Goal: Information Seeking & Learning: Learn about a topic

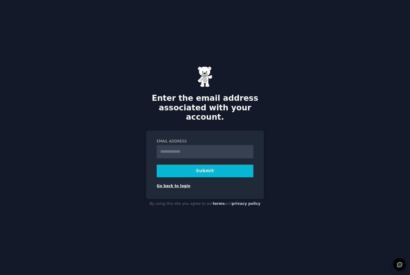
click at [190, 188] on link "Go back to login" at bounding box center [174, 186] width 34 height 4
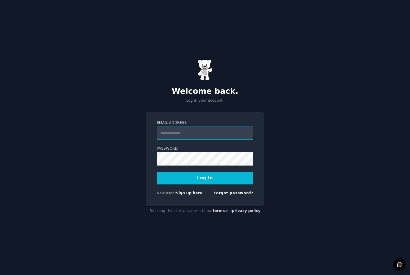
type input "**********"
click at [222, 185] on button "Log In" at bounding box center [205, 178] width 97 height 13
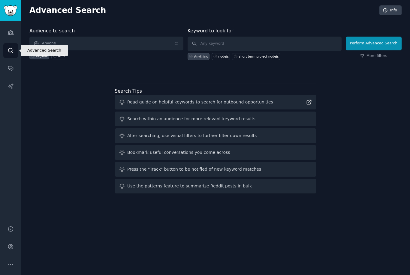
click at [13, 48] on icon "Sidebar" at bounding box center [11, 50] width 6 height 6
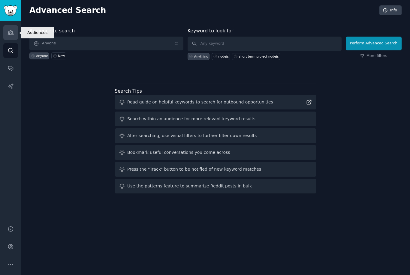
click at [11, 28] on link "Audiences" at bounding box center [10, 32] width 15 height 15
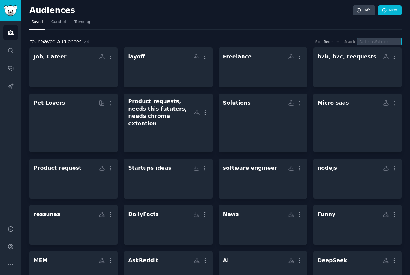
click at [371, 40] on input "text" at bounding box center [379, 41] width 44 height 7
type input "S"
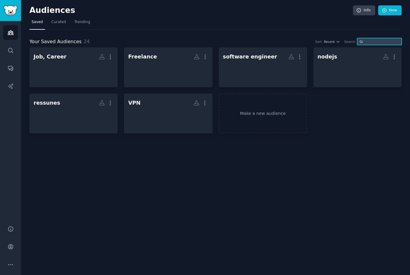
type input "G"
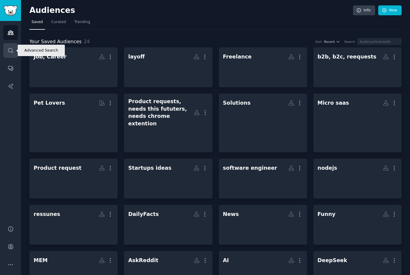
click at [15, 46] on link "Search" at bounding box center [10, 50] width 15 height 15
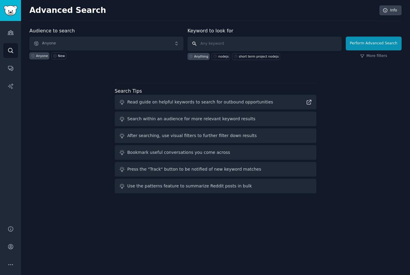
click at [221, 49] on input "text" at bounding box center [265, 44] width 154 height 14
type input "Github startups"
click at [373, 43] on button "Perform Advanced Search" at bounding box center [374, 44] width 56 height 14
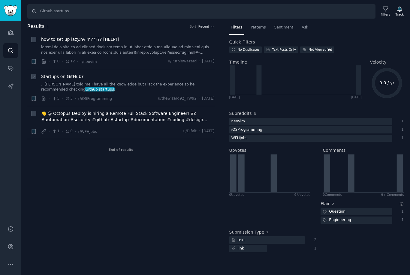
click at [100, 87] on link "...[PERSON_NAME] told me I have all the knowledge but I lack the experience so …" at bounding box center [127, 87] width 173 height 11
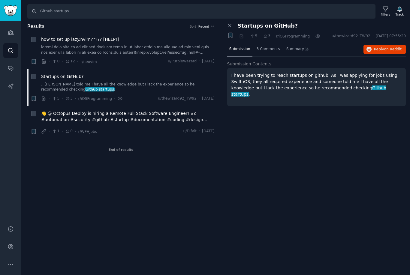
click at [351, 76] on p "I have been trying to reach startups on github. As I was applying for jobs usin…" at bounding box center [316, 84] width 170 height 25
click at [272, 55] on div "3 Comments" at bounding box center [268, 49] width 28 height 14
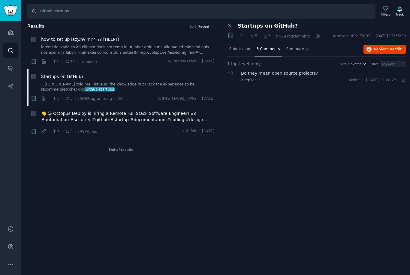
click at [302, 77] on div "Do they mean open source projects? 2 replies u/None · [DATE] 11:20:27 Fri 21/08…" at bounding box center [323, 76] width 165 height 13
click at [257, 78] on icon at bounding box center [259, 80] width 4 height 4
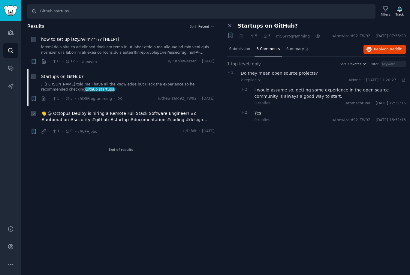
click at [114, 118] on span "👋 @ Octopus Deploy is hiring a Remote Full Stack Software Engineer! #c #automat…" at bounding box center [127, 116] width 173 height 13
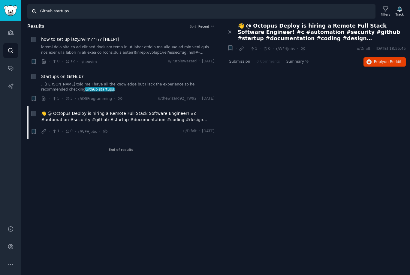
click at [141, 11] on input "Github startups" at bounding box center [201, 11] width 348 height 14
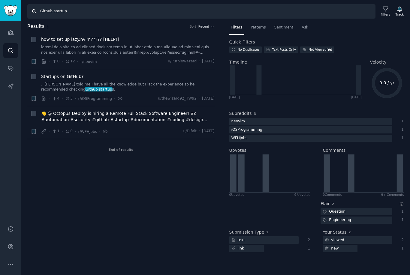
click at [53, 13] on input "Github startup" at bounding box center [201, 11] width 348 height 14
type input "Job startup"
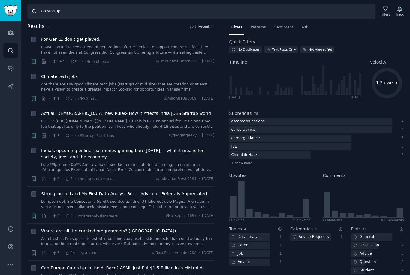
click at [69, 14] on input "Job startup" at bounding box center [201, 11] width 348 height 14
type input "open source startups"
